Goal: Check status: Check status

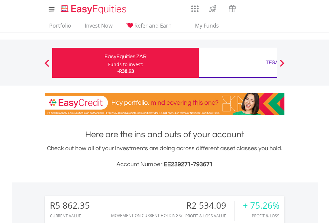
scroll to position [64, 105]
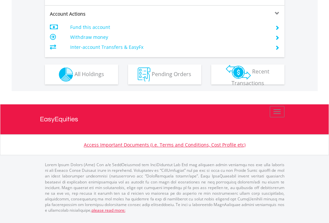
scroll to position [625, 0]
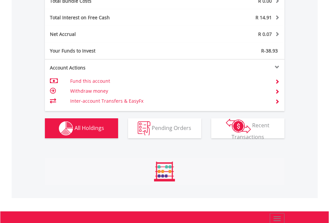
scroll to position [64, 105]
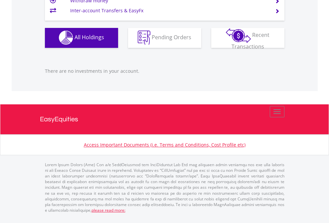
scroll to position [64, 105]
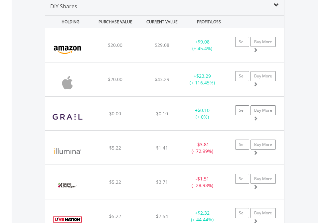
scroll to position [644, 0]
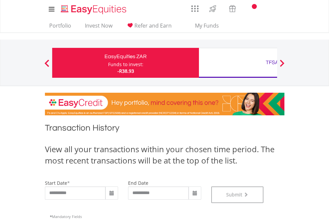
scroll to position [270, 0]
click at [238, 63] on div "TFSA" at bounding box center [272, 62] width 139 height 9
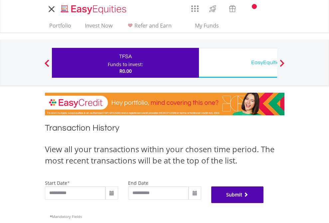
click at [264, 204] on button "Submit" at bounding box center [238, 195] width 53 height 17
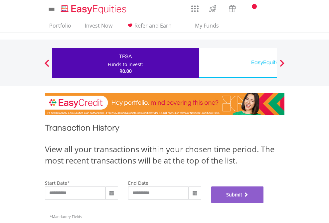
scroll to position [270, 0]
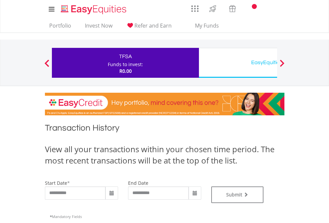
click at [238, 63] on div "EasyEquities USD" at bounding box center [272, 62] width 139 height 9
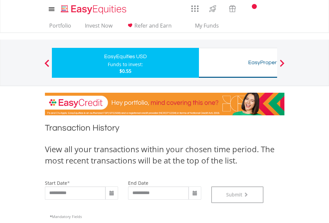
scroll to position [270, 0]
